Goal: Transaction & Acquisition: Book appointment/travel/reservation

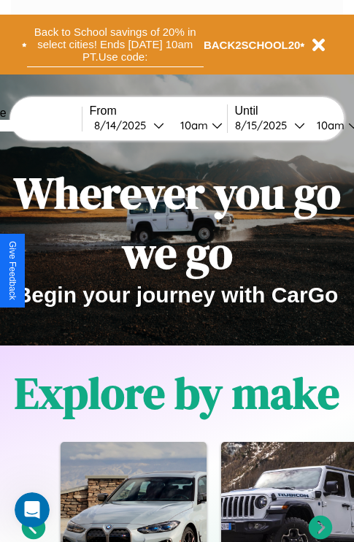
click at [115, 45] on button "Back to School savings of 20% in select cities! Ends [DATE] 10am PT. Use code:" at bounding box center [115, 44] width 177 height 45
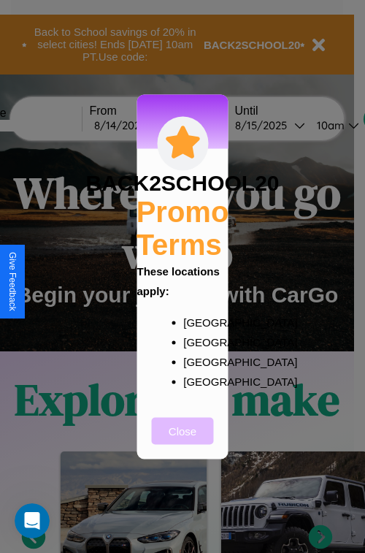
click at [183, 440] on button "Close" at bounding box center [183, 430] width 62 height 27
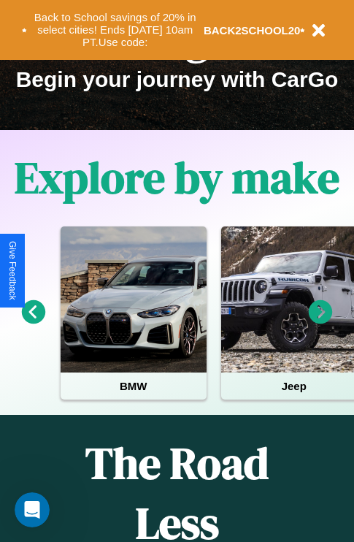
scroll to position [225, 0]
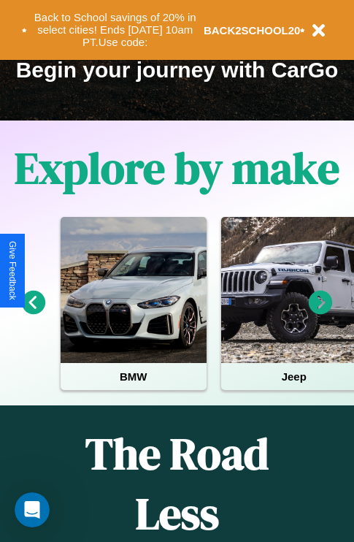
click at [321, 313] on icon at bounding box center [321, 303] width 24 height 24
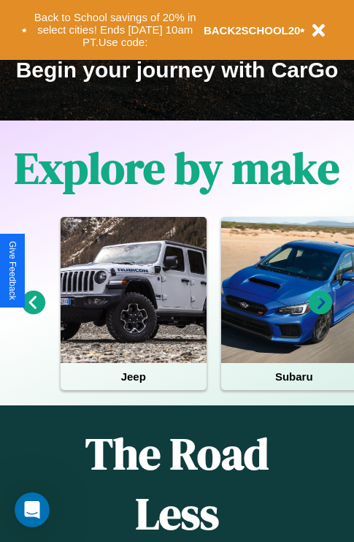
click at [321, 313] on icon at bounding box center [321, 303] width 24 height 24
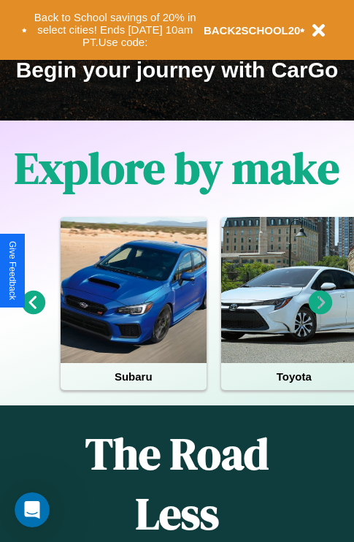
click at [321, 313] on icon at bounding box center [321, 303] width 24 height 24
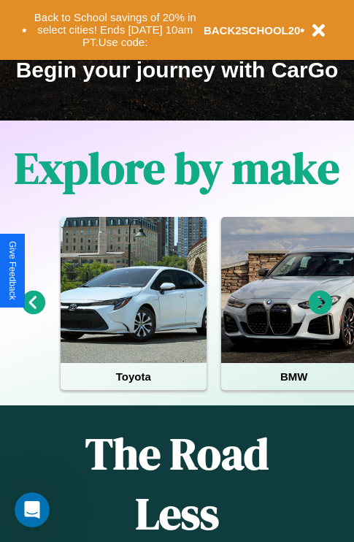
click at [321, 313] on icon at bounding box center [321, 303] width 24 height 24
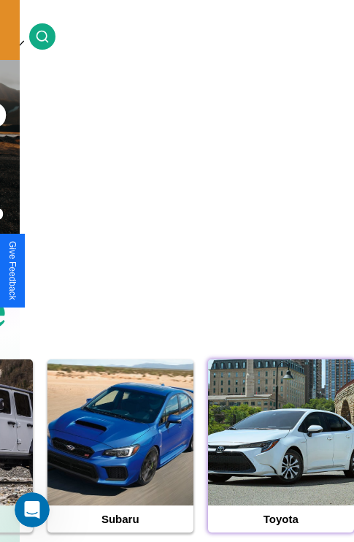
click at [280, 455] on div at bounding box center [281, 432] width 146 height 146
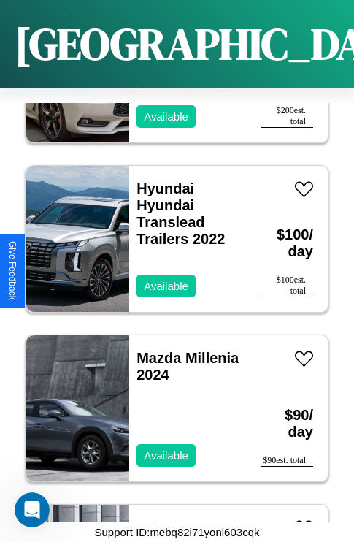
scroll to position [563, 0]
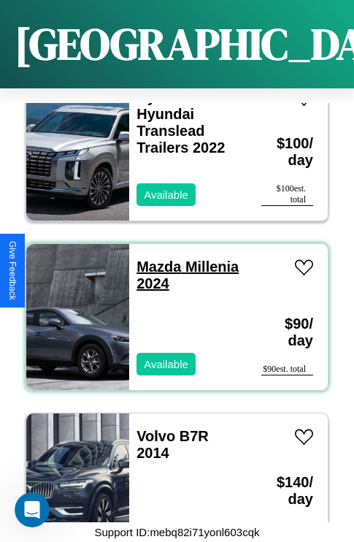
click at [154, 259] on link "Mazda Millenia 2024" at bounding box center [188, 275] width 102 height 33
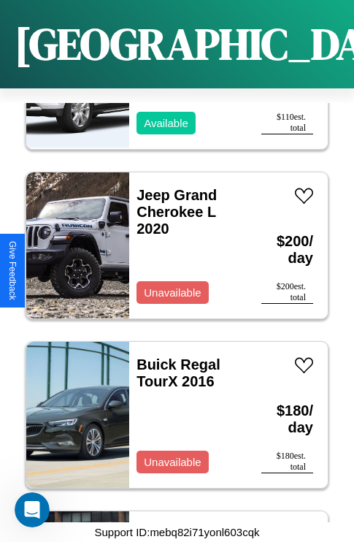
scroll to position [1410, 0]
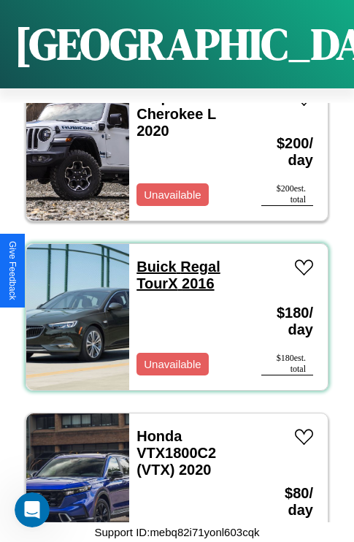
click at [152, 259] on link "Buick Regal TourX 2016" at bounding box center [179, 275] width 84 height 33
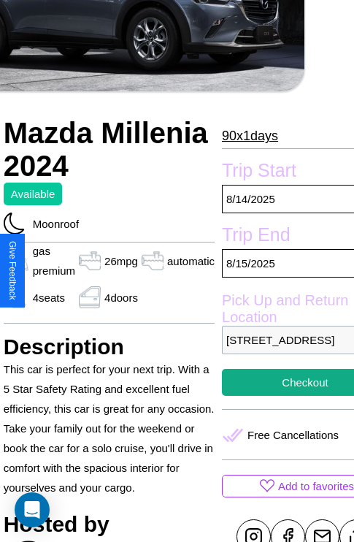
scroll to position [363, 78]
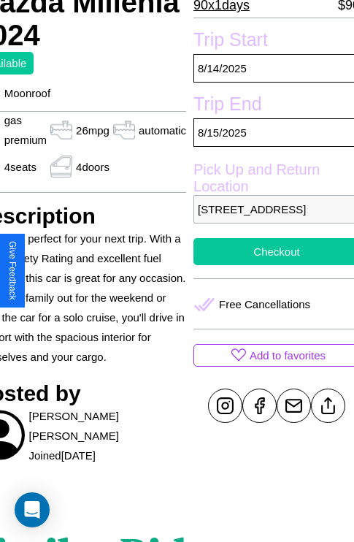
click at [270, 265] on button "Checkout" at bounding box center [277, 251] width 167 height 27
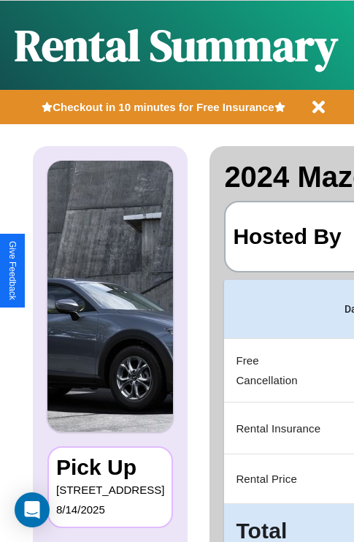
scroll to position [0, 276]
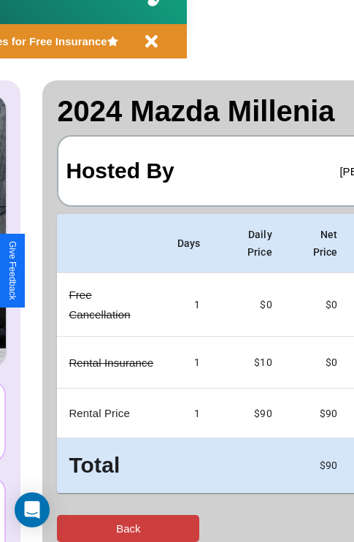
click at [71, 528] on button "Back" at bounding box center [128, 528] width 142 height 27
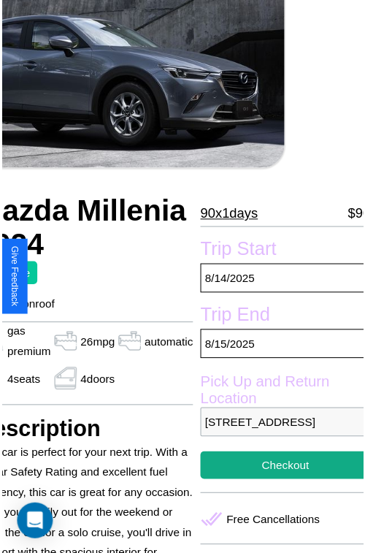
scroll to position [160, 78]
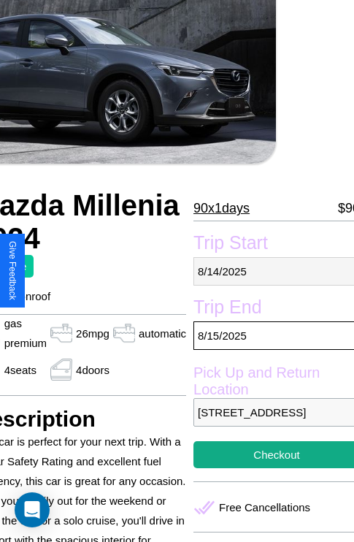
click at [270, 271] on p "[DATE]" at bounding box center [277, 271] width 167 height 28
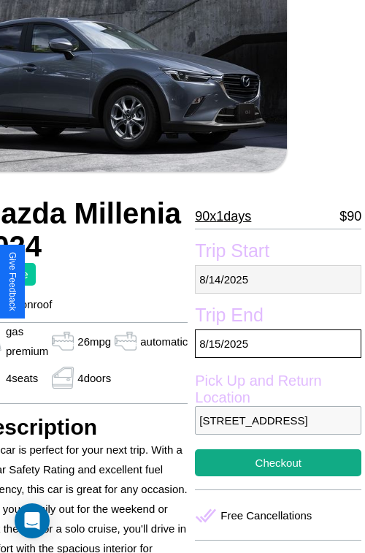
select select "*"
select select "****"
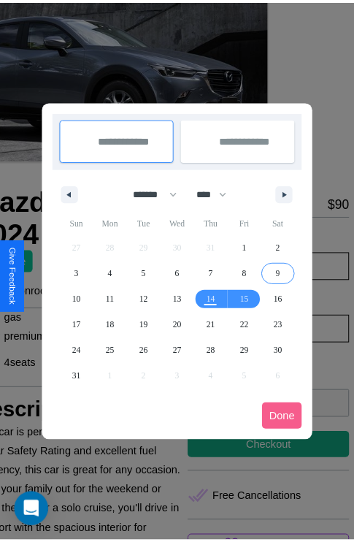
scroll to position [0, 78]
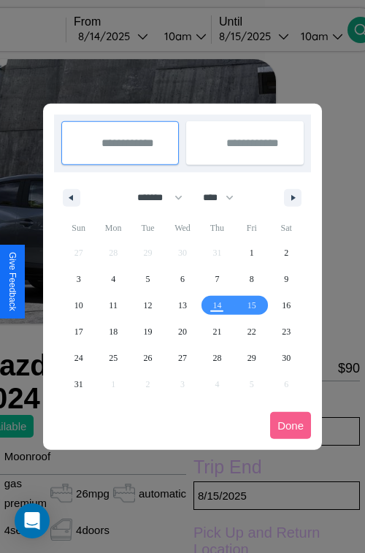
click at [133, 36] on div at bounding box center [182, 276] width 365 height 553
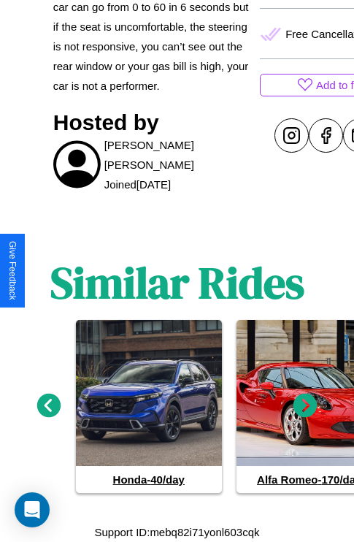
scroll to position [692, 0]
click at [305, 406] on icon at bounding box center [306, 406] width 24 height 24
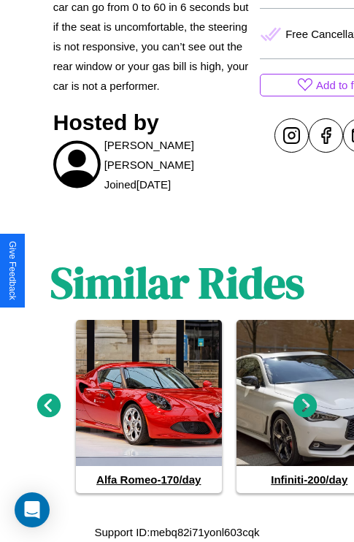
click at [48, 406] on icon at bounding box center [49, 406] width 24 height 24
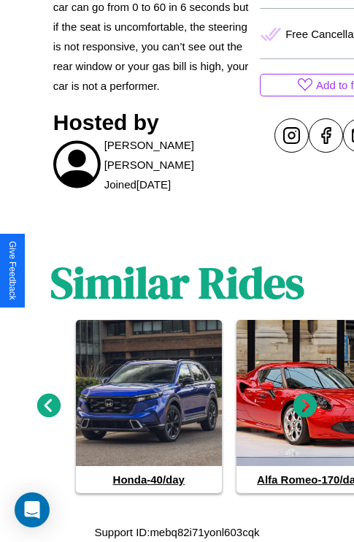
click at [305, 406] on icon at bounding box center [306, 406] width 24 height 24
